Goal: Information Seeking & Learning: Learn about a topic

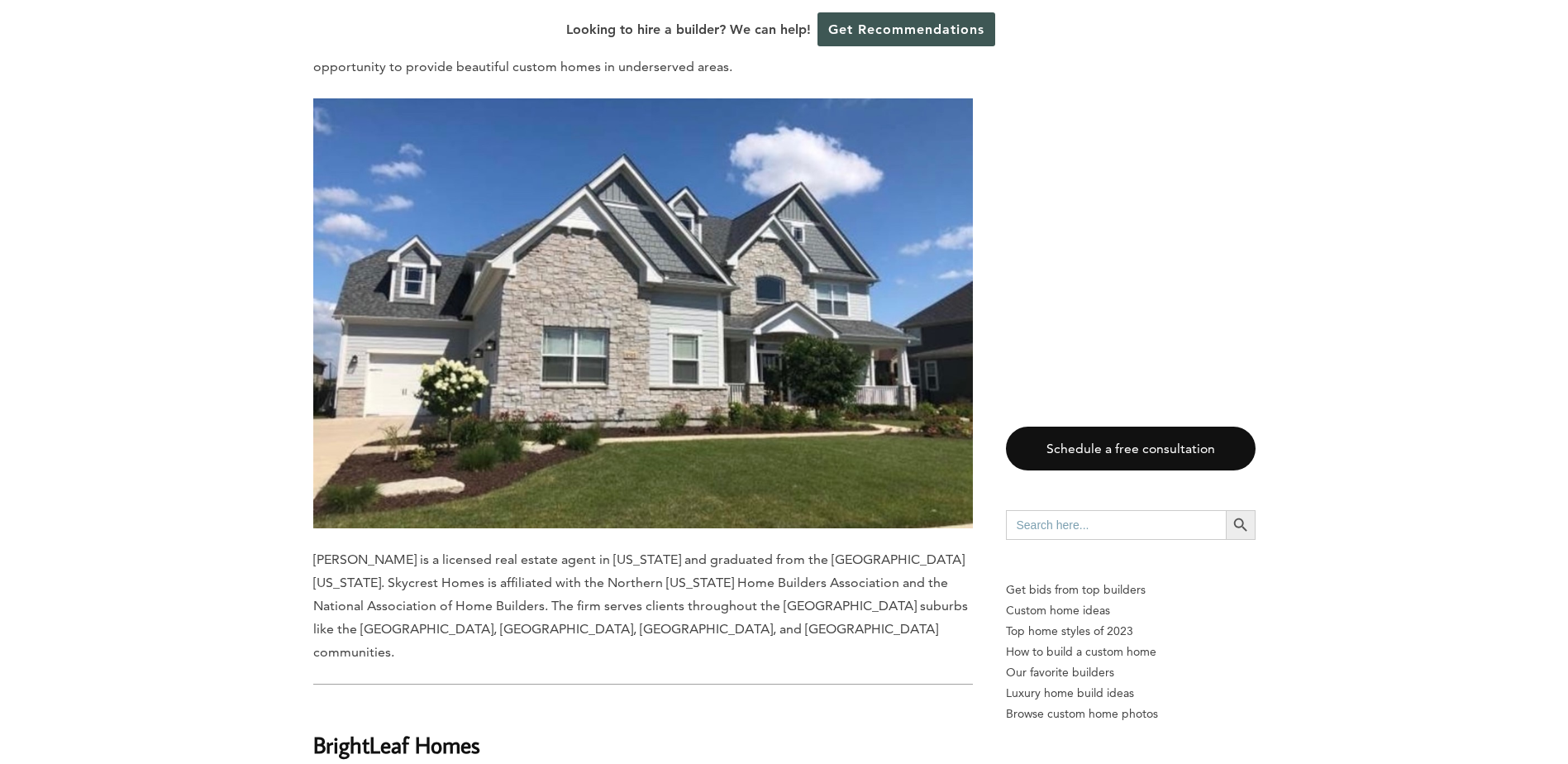
scroll to position [9841, 0]
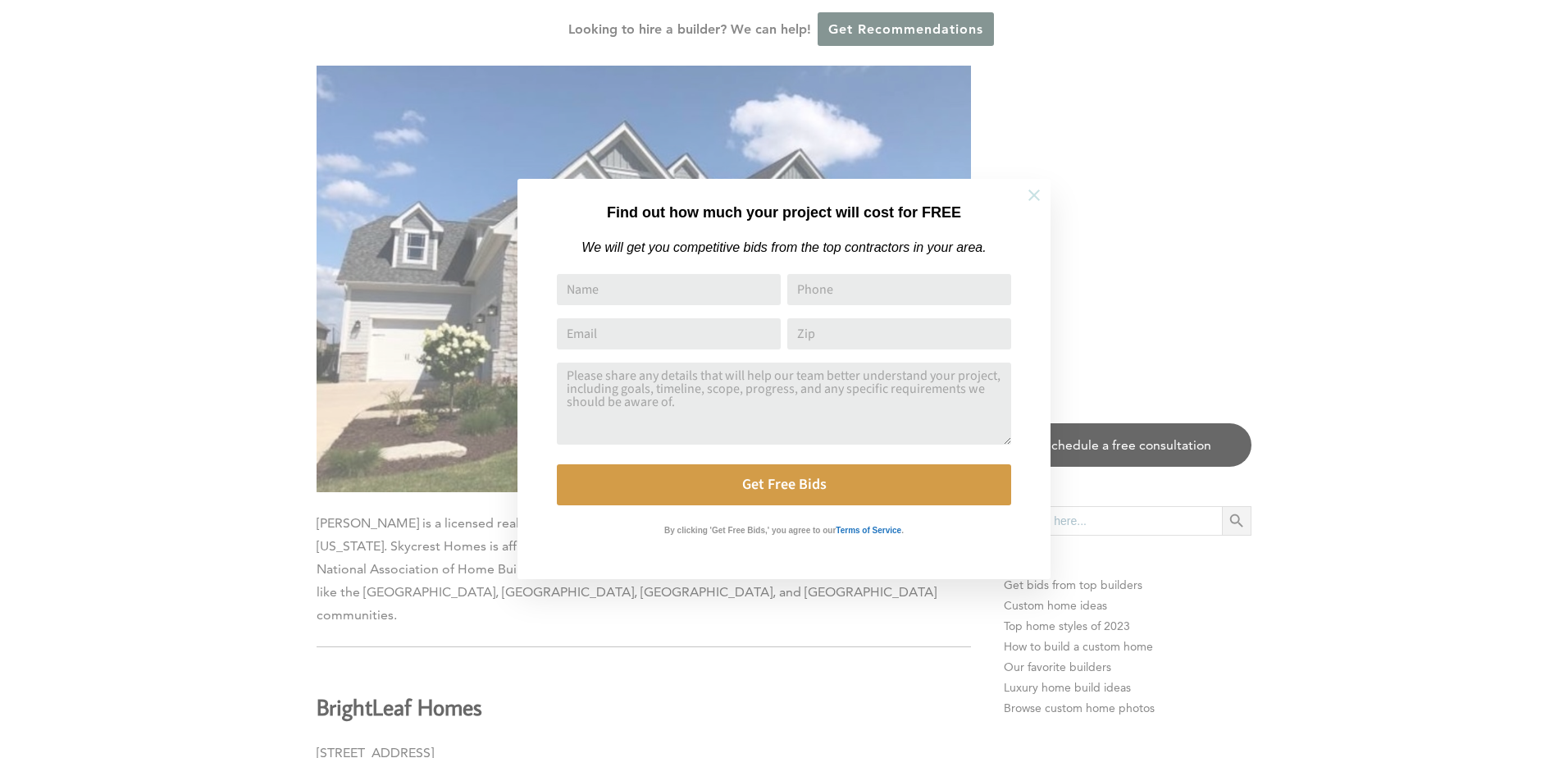
click at [1037, 200] on icon at bounding box center [1034, 195] width 18 height 18
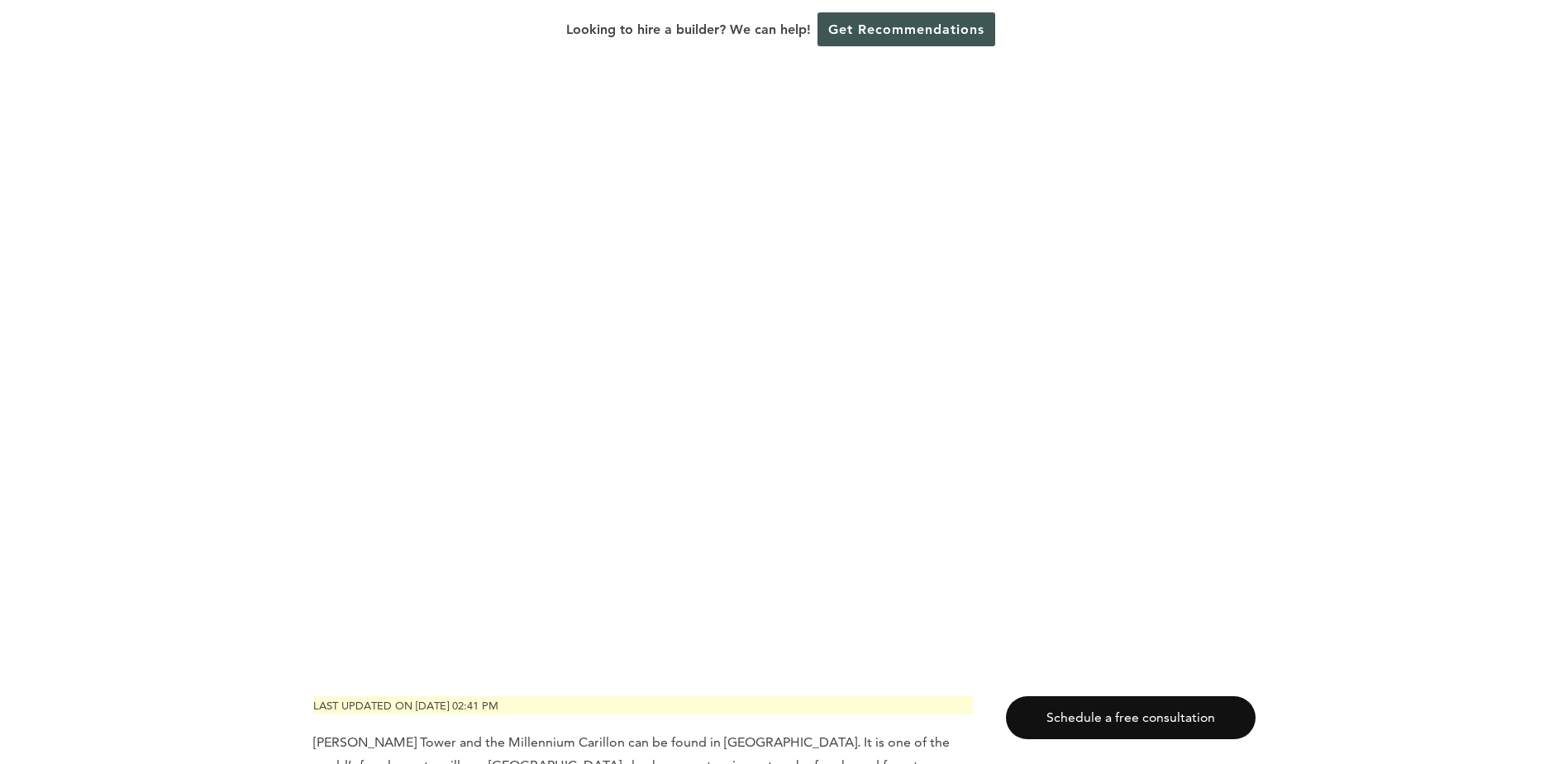
scroll to position [0, 0]
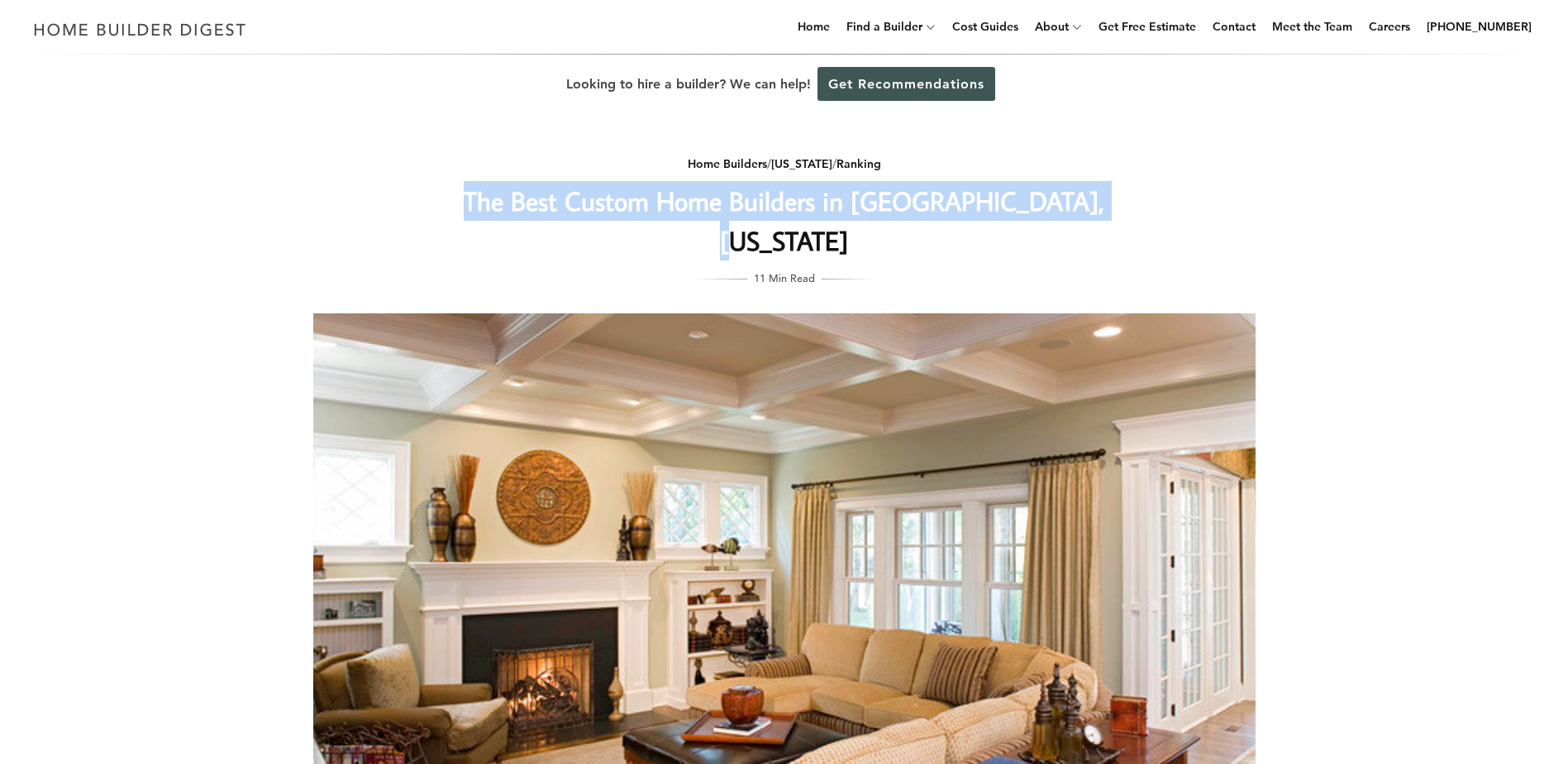
drag, startPoint x: 496, startPoint y: 198, endPoint x: 1293, endPoint y: 198, distance: 797.0
drag, startPoint x: 1170, startPoint y: 212, endPoint x: 458, endPoint y: 167, distance: 713.4
click at [458, 167] on div "Home Builders / [US_STATE] / Ranking The Best Custom Home Builders in [GEOGRAPH…" at bounding box center [784, 528] width 995 height 828
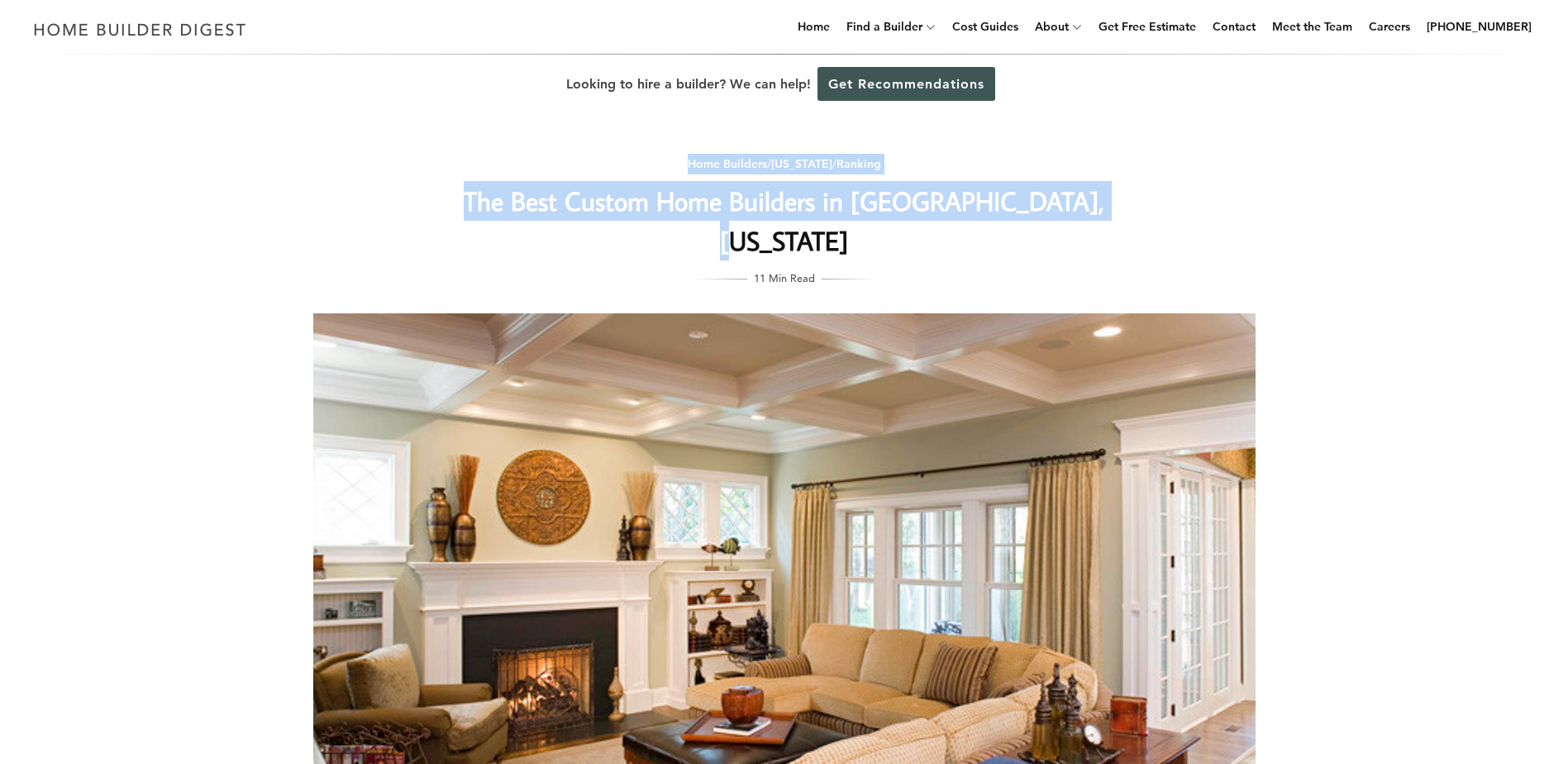
drag, startPoint x: 458, startPoint y: 167, endPoint x: 425, endPoint y: 178, distance: 34.8
click at [425, 178] on div "Home Builders / [US_STATE] / Ranking The Best Custom Home Builders in [GEOGRAPH…" at bounding box center [784, 528] width 995 height 828
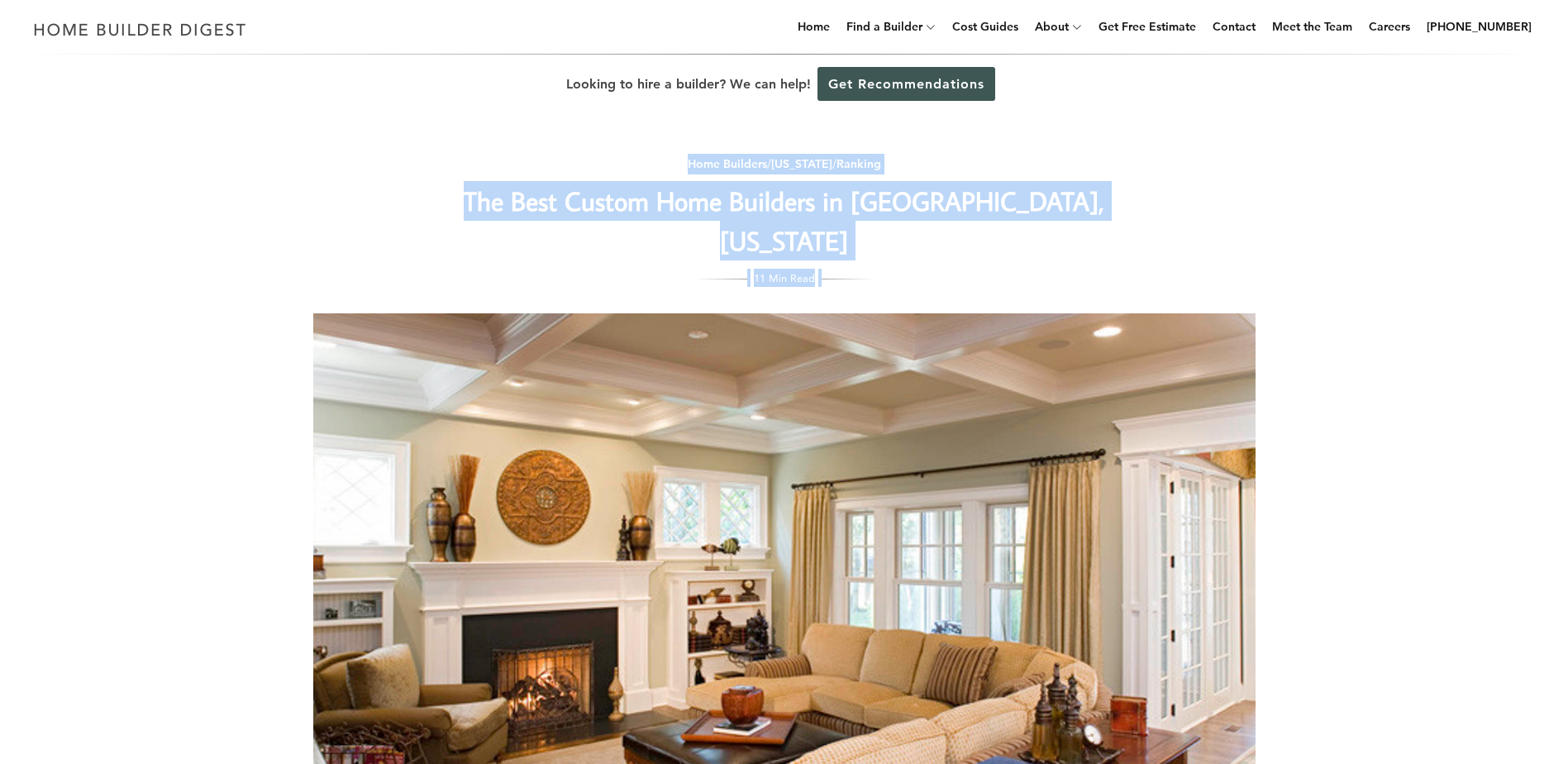
drag, startPoint x: 657, startPoint y: 145, endPoint x: 1000, endPoint y: 244, distance: 357.0
click at [1000, 244] on div "Home Builders / [US_STATE] / Ranking The Best Custom Home Builders in [GEOGRAPH…" at bounding box center [785, 213] width 660 height 146
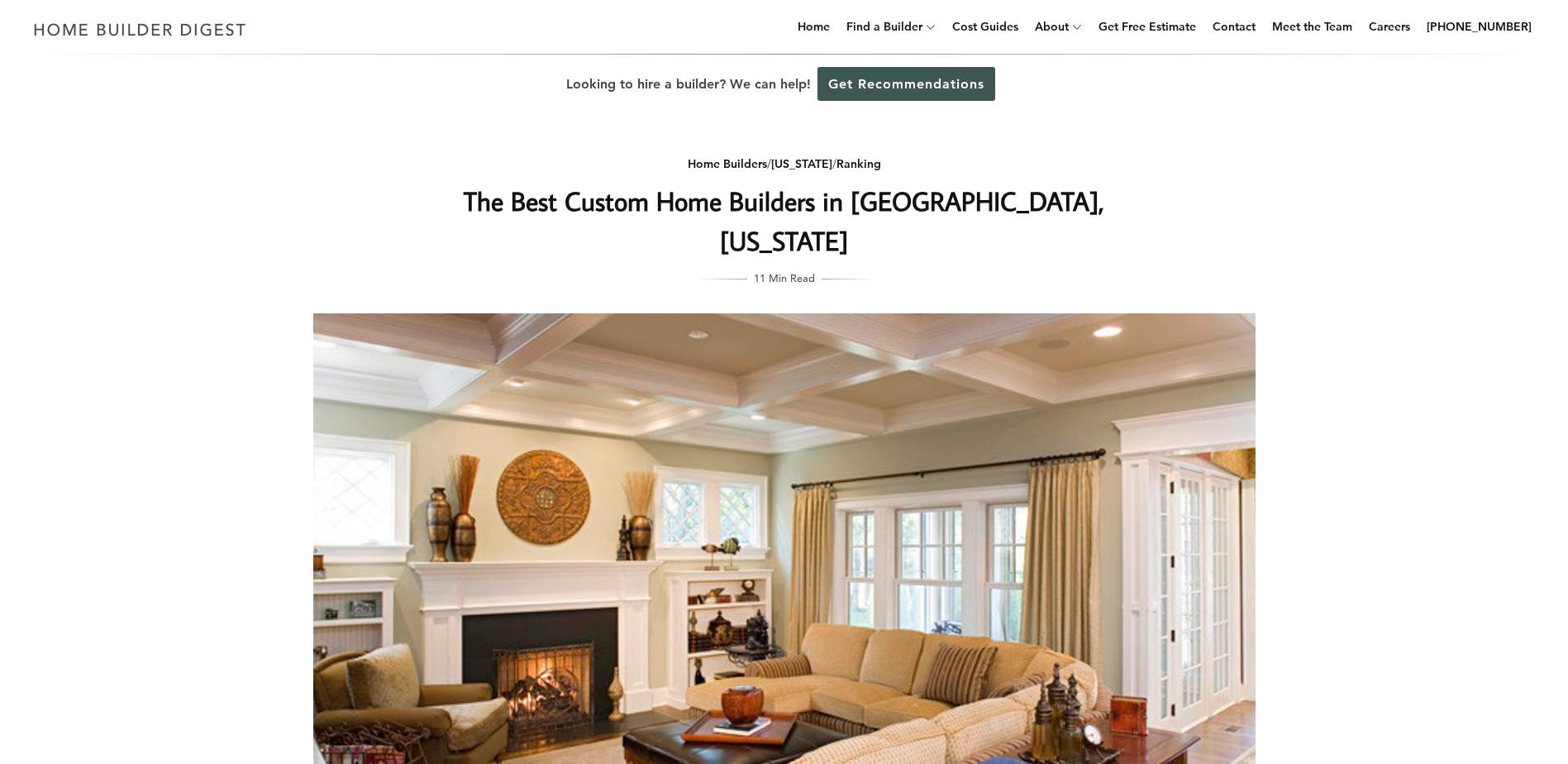
drag, startPoint x: 1000, startPoint y: 244, endPoint x: 934, endPoint y: 265, distance: 69.3
click at [936, 265] on div "Home Builders / [US_STATE] / Ranking The Best Custom Home Builders in [GEOGRAPH…" at bounding box center [784, 528] width 995 height 828
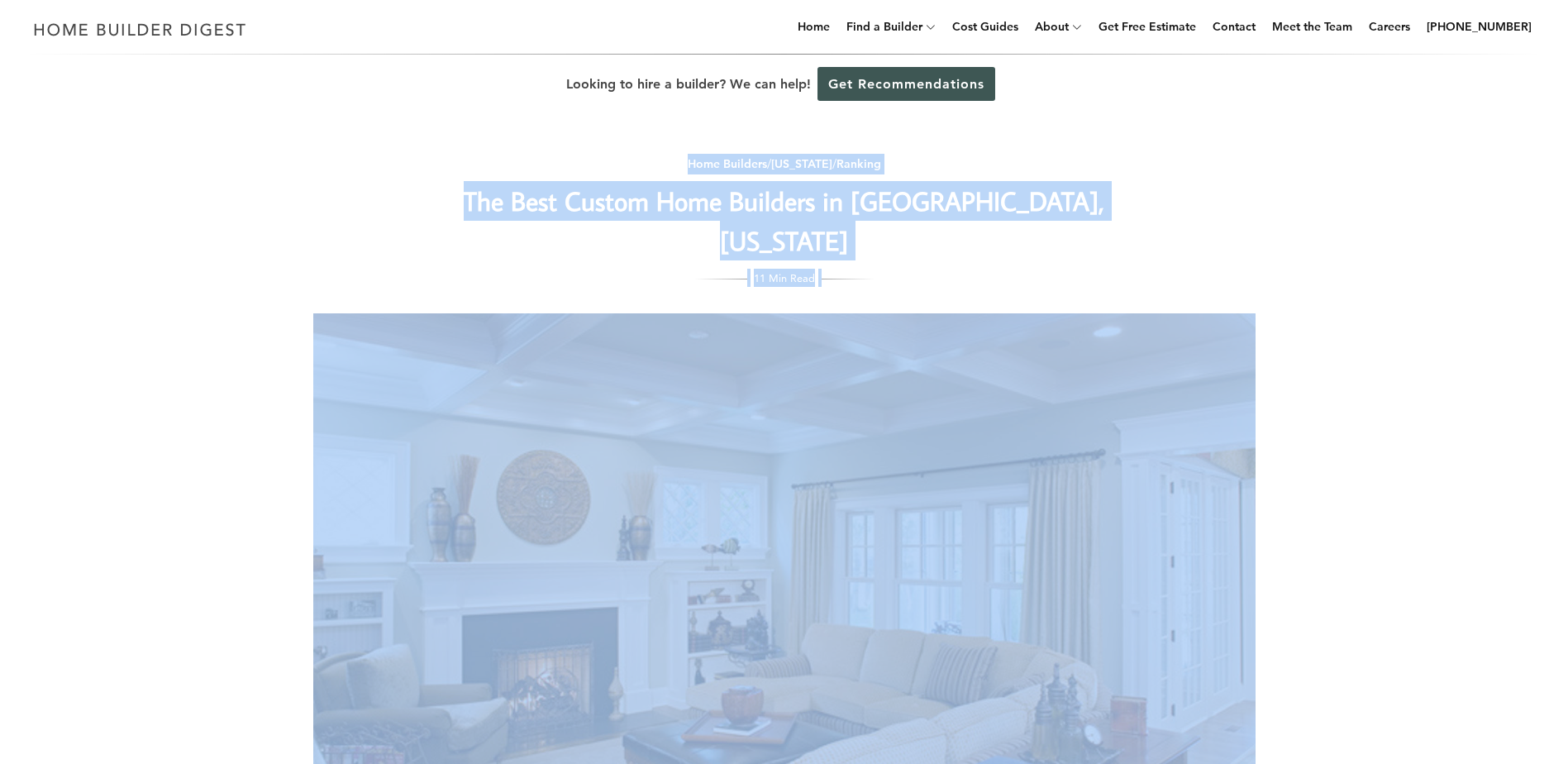
drag, startPoint x: 907, startPoint y: 263, endPoint x: 526, endPoint y: 168, distance: 392.7
click at [526, 168] on div "Home Builders / [US_STATE] / Ranking The Best Custom Home Builders in [GEOGRAPH…" at bounding box center [784, 528] width 995 height 828
drag, startPoint x: 526, startPoint y: 168, endPoint x: 465, endPoint y: 175, distance: 61.4
click at [465, 175] on div "Home Builders / [US_STATE] / Ranking The Best Custom Home Builders in [GEOGRAPH…" at bounding box center [785, 213] width 660 height 146
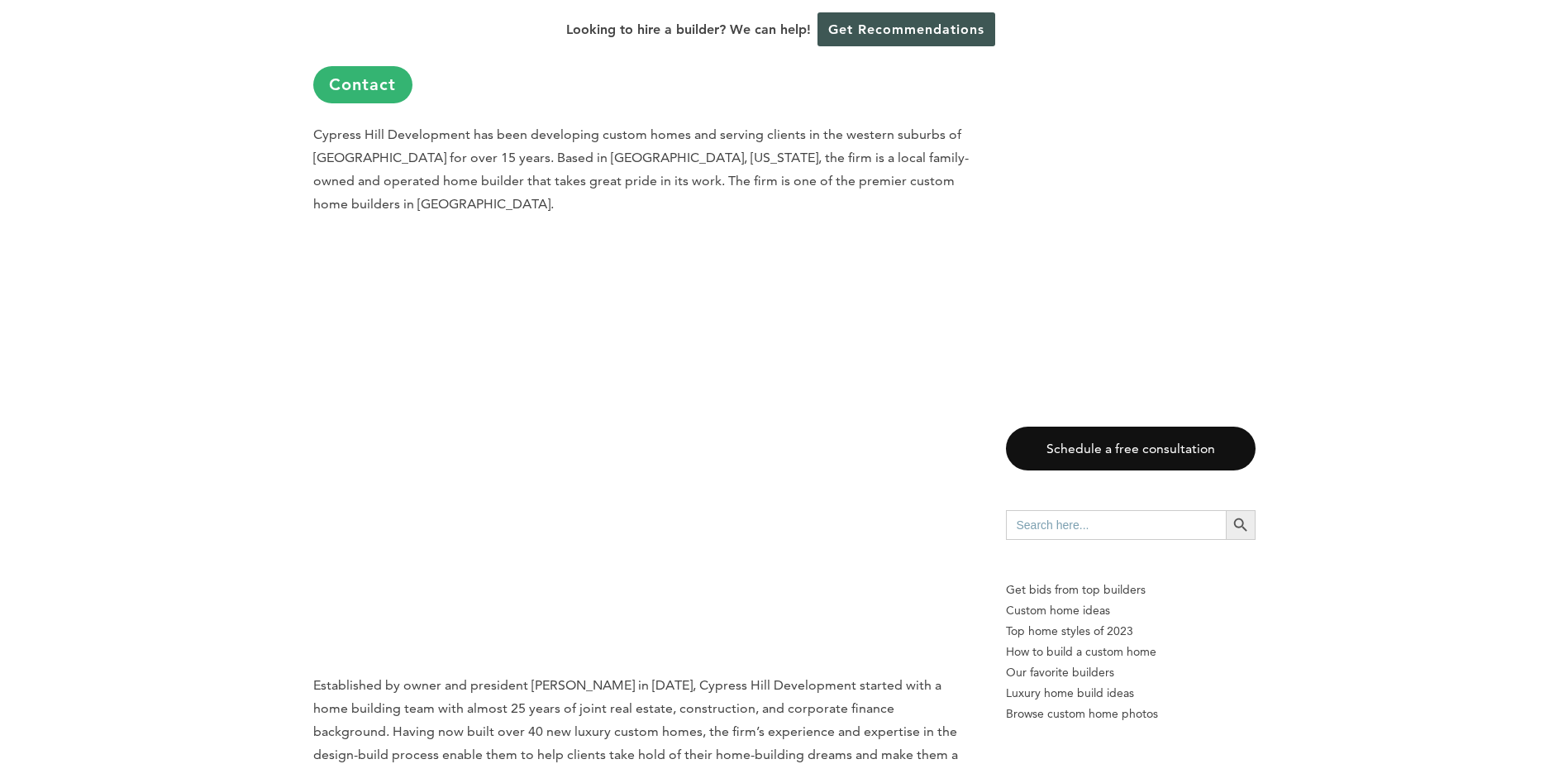
scroll to position [13314, 0]
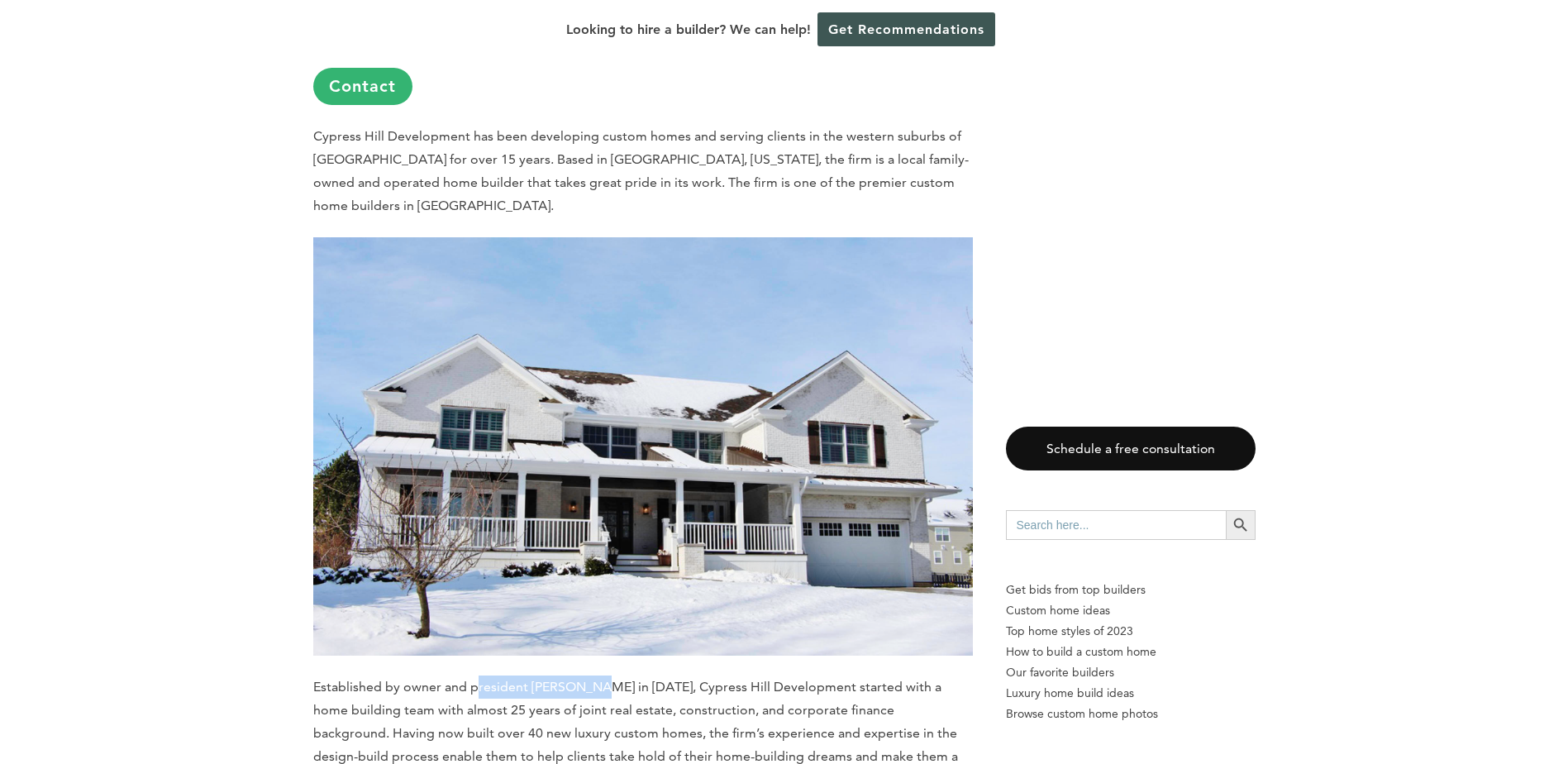
drag, startPoint x: 592, startPoint y: 468, endPoint x: 473, endPoint y: 474, distance: 119.2
click at [473, 676] on p "Established by owner and president [PERSON_NAME] in [DATE], Cypress Hill Develo…" at bounding box center [644, 734] width 660 height 116
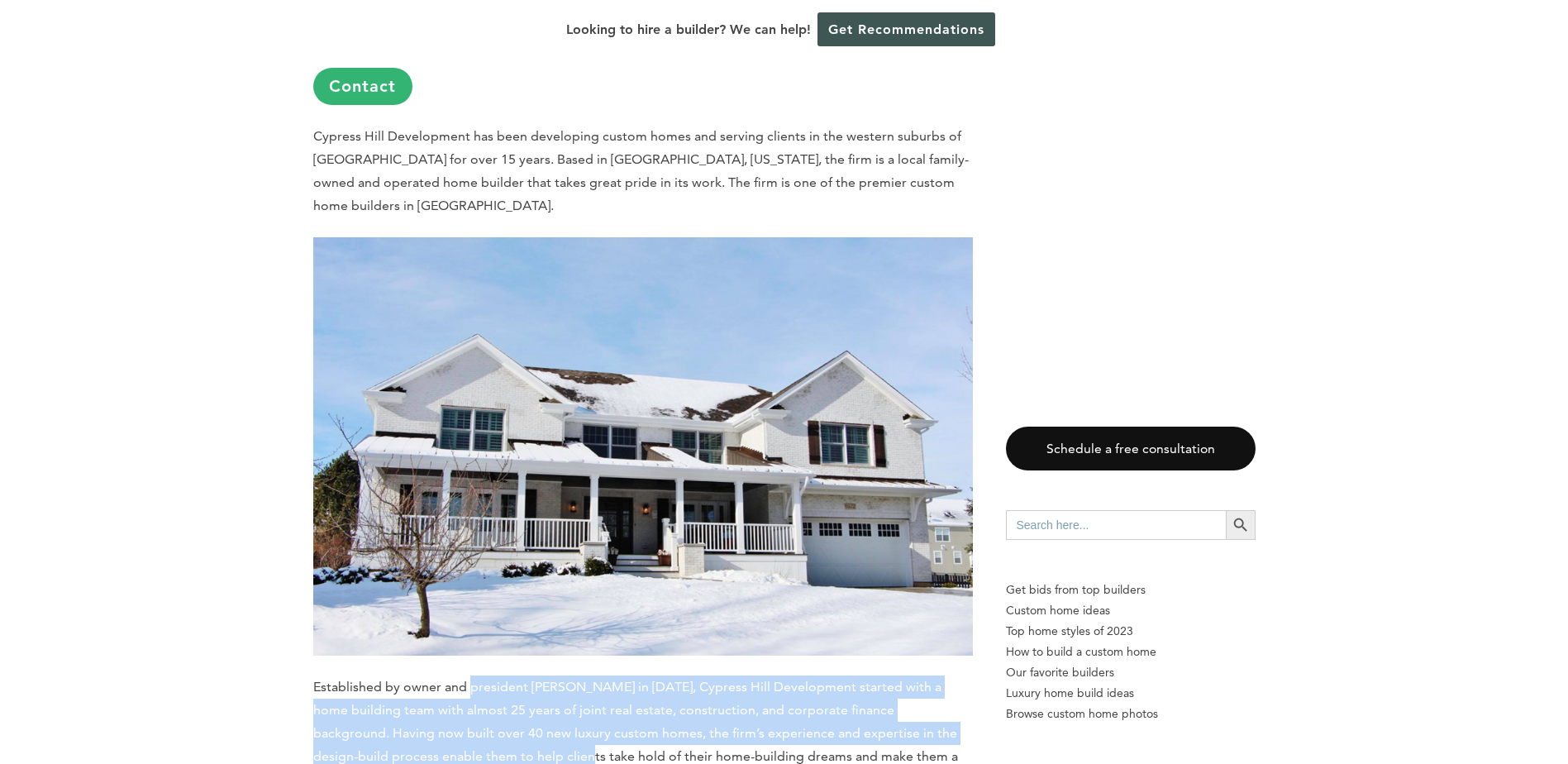
drag, startPoint x: 468, startPoint y: 467, endPoint x: 457, endPoint y: 541, distance: 74.8
click at [457, 676] on p "Established by owner and president [PERSON_NAME] in [DATE], Cypress Hill Develo…" at bounding box center [644, 734] width 660 height 116
drag, startPoint x: 457, startPoint y: 541, endPoint x: 493, endPoint y: 539, distance: 36.1
click at [457, 676] on p "Established by owner and president [PERSON_NAME] in [DATE], Cypress Hill Develo…" at bounding box center [644, 734] width 660 height 116
drag, startPoint x: 528, startPoint y: 540, endPoint x: 530, endPoint y: 467, distance: 73.0
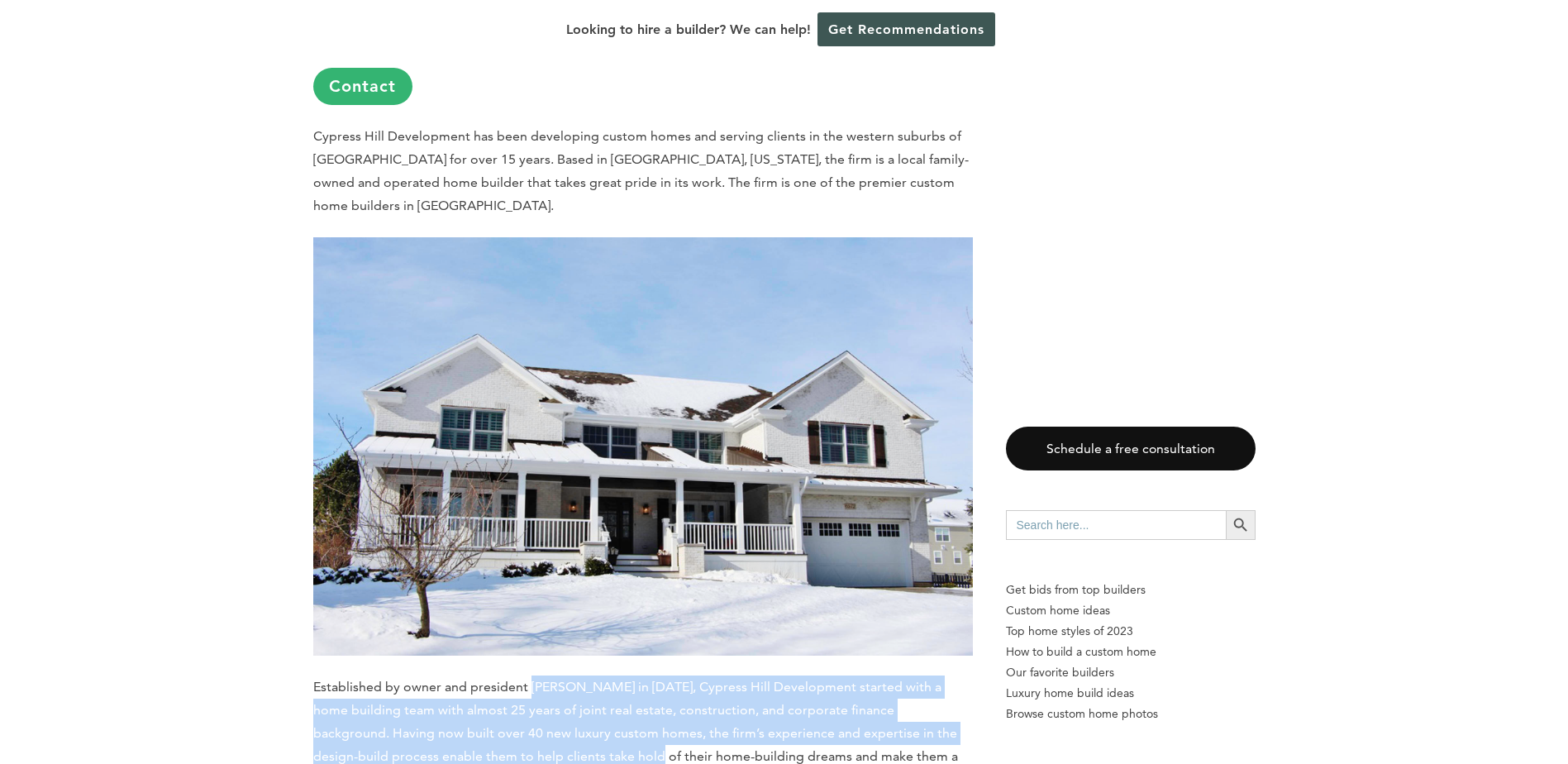
click at [530, 676] on p "Established by owner and president [PERSON_NAME] in [DATE], Cypress Hill Develo…" at bounding box center [644, 734] width 660 height 116
drag, startPoint x: 530, startPoint y: 467, endPoint x: 573, endPoint y: 509, distance: 60.1
click at [553, 676] on p "Established by owner and president [PERSON_NAME] in [DATE], Cypress Hill Develo…" at bounding box center [644, 734] width 660 height 116
drag, startPoint x: 625, startPoint y: 531, endPoint x: 626, endPoint y: 464, distance: 67.0
click at [626, 679] on span "Established by owner and president [PERSON_NAME] in [DATE], Cypress Hill Develo…" at bounding box center [636, 733] width 645 height 108
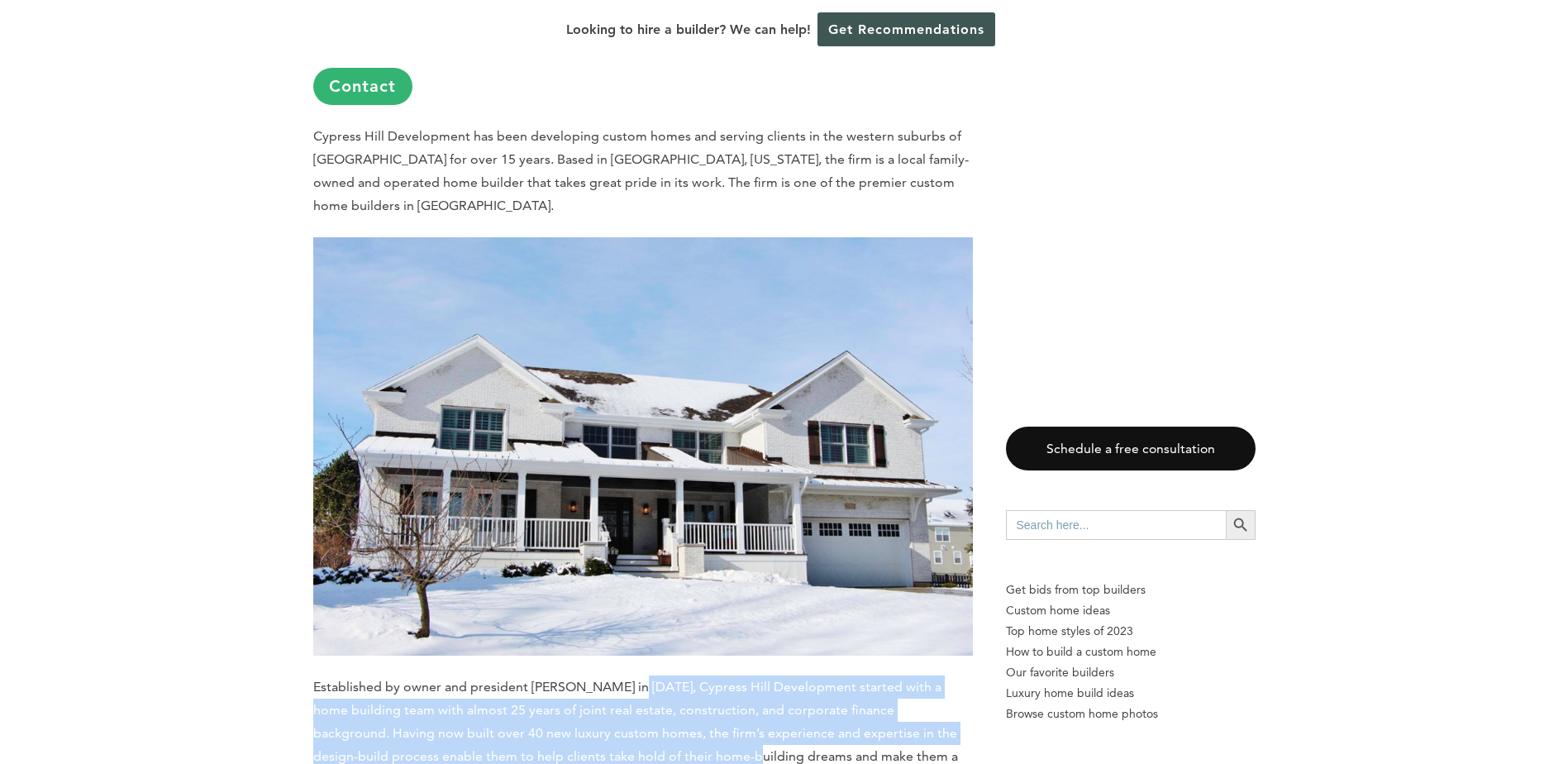
drag, startPoint x: 626, startPoint y: 464, endPoint x: 631, endPoint y: 513, distance: 49.3
click at [631, 679] on span "Established by owner and president [PERSON_NAME] in [DATE], Cypress Hill Develo…" at bounding box center [636, 733] width 645 height 108
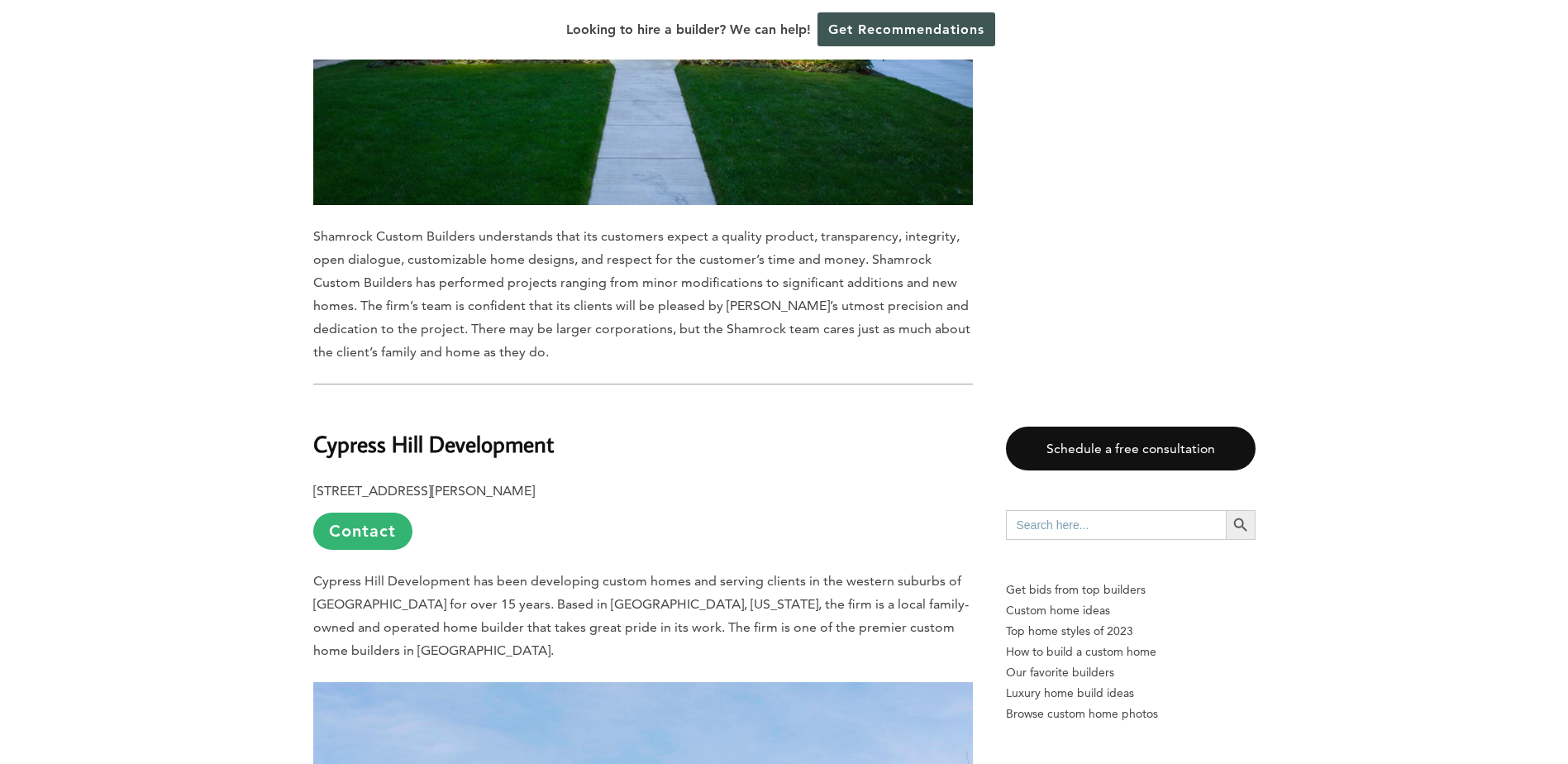
scroll to position [12819, 0]
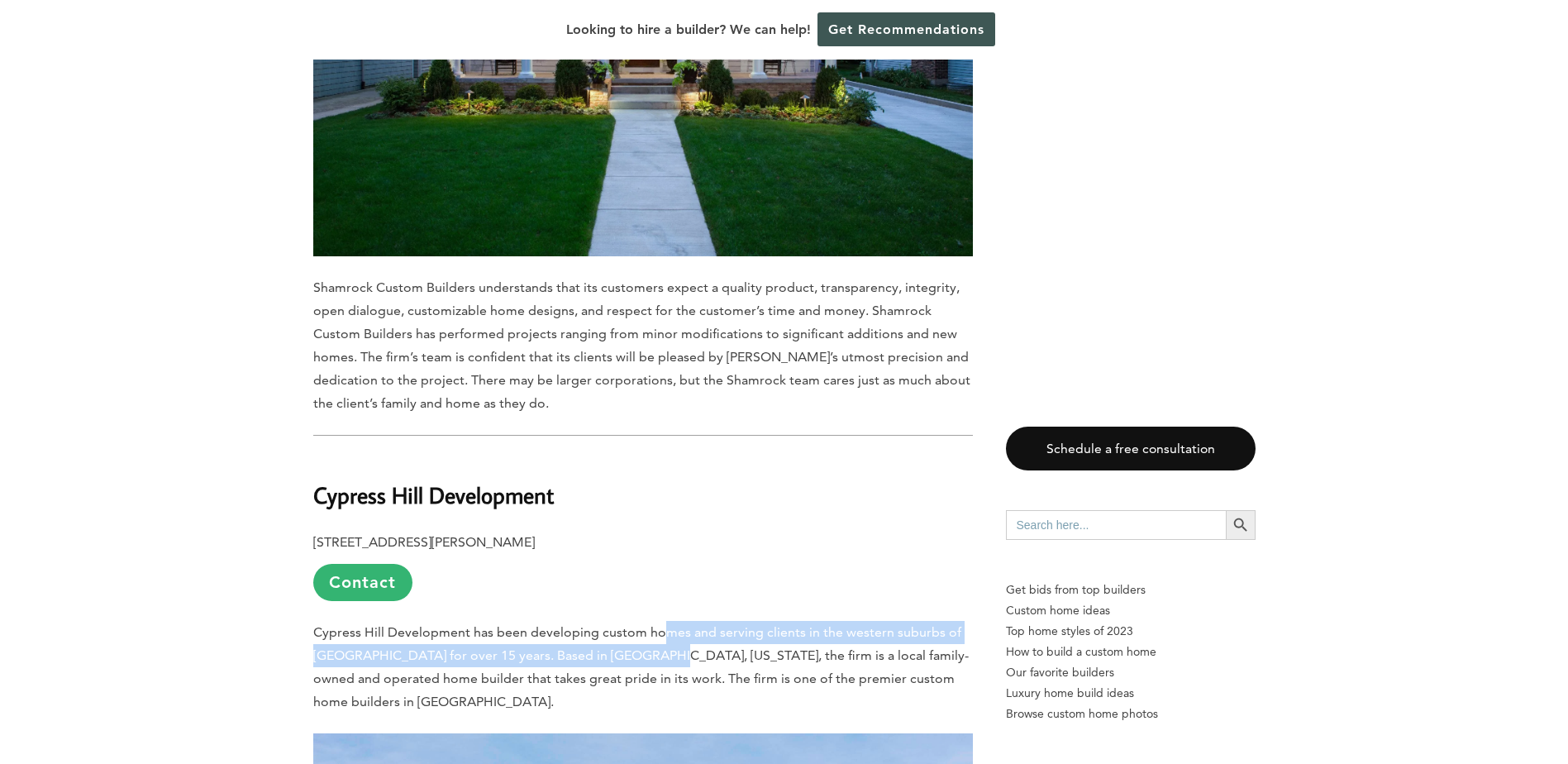
drag, startPoint x: 658, startPoint y: 405, endPoint x: 649, endPoint y: 443, distance: 39.1
click at [649, 621] on p "Cypress Hill Development has been developing custom homes and serving clients i…" at bounding box center [644, 667] width 660 height 93
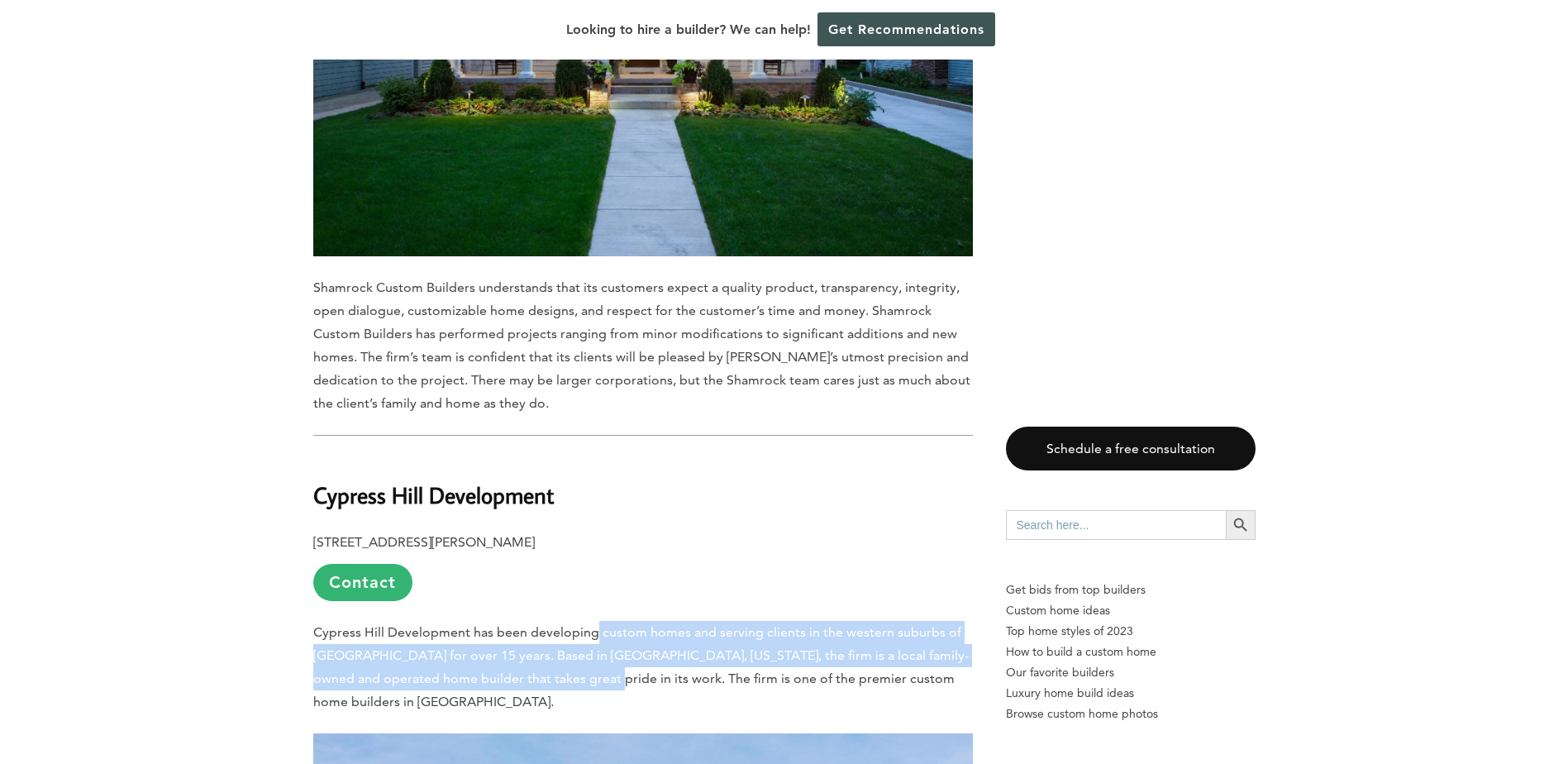
drag, startPoint x: 581, startPoint y: 455, endPoint x: 595, endPoint y: 416, distance: 41.4
click at [595, 621] on p "Cypress Hill Development has been developing custom homes and serving clients i…" at bounding box center [644, 667] width 660 height 93
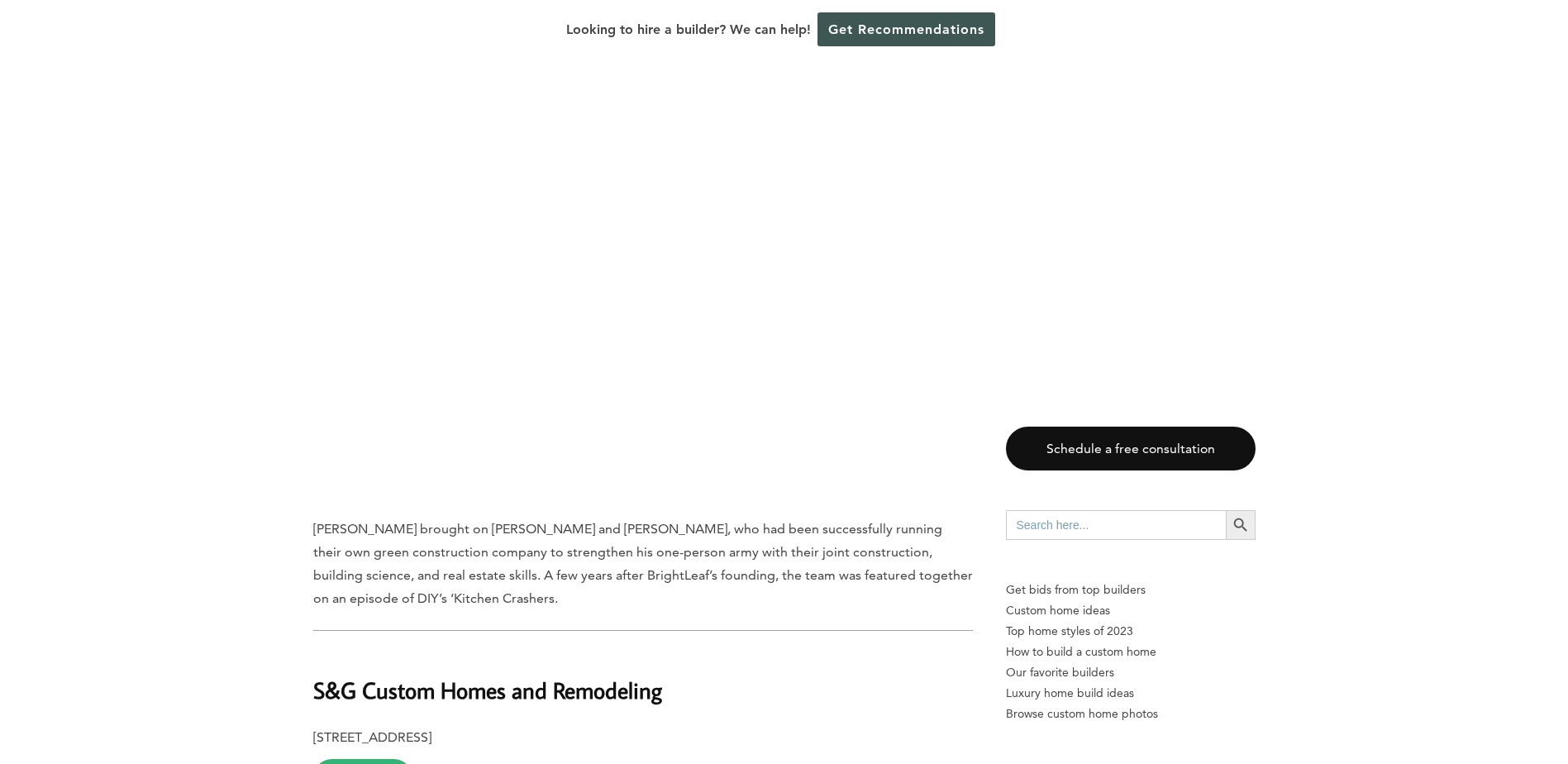
scroll to position [10586, 0]
